Goal: Transaction & Acquisition: Purchase product/service

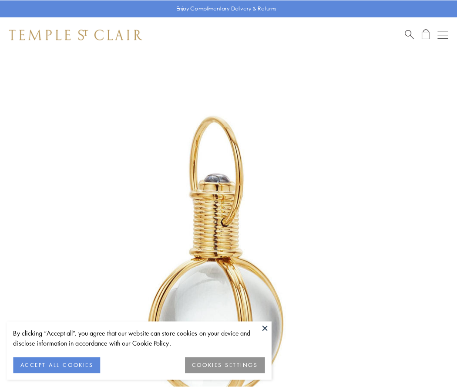
scroll to position [227, 0]
